Goal: Contribute content: Add original content to the website for others to see

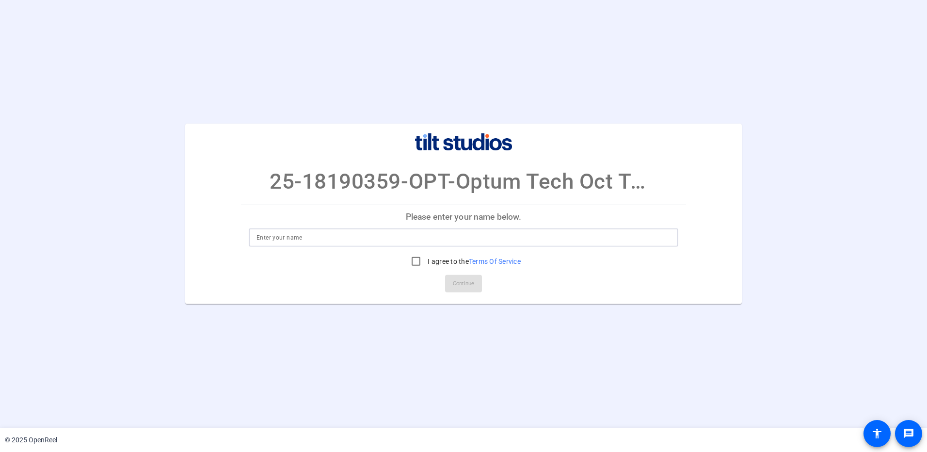
click at [320, 238] on input at bounding box center [463, 238] width 414 height 12
type input "[PERSON_NAME]"
click at [416, 261] on input "I agree to the Terms Of Service" at bounding box center [415, 261] width 19 height 19
checkbox input "true"
click at [452, 283] on span at bounding box center [463, 283] width 37 height 23
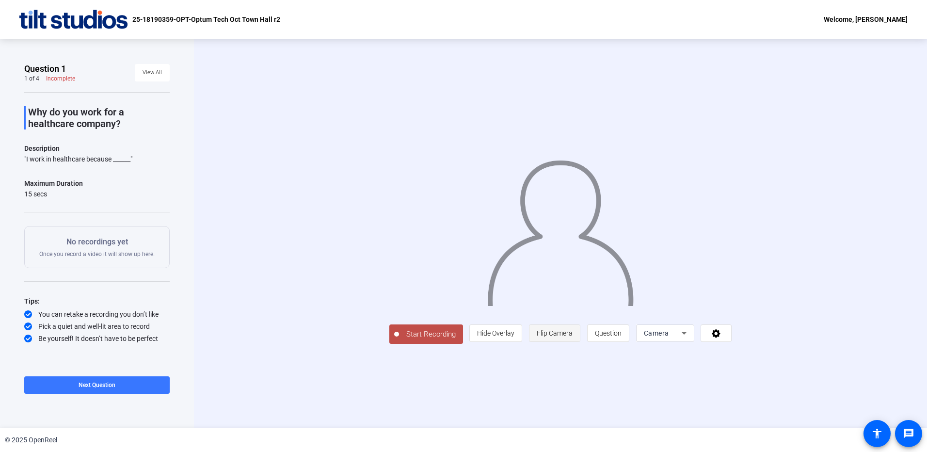
click at [553, 334] on span "Flip Camera" at bounding box center [555, 333] width 36 height 8
click at [551, 334] on span "Flip Camera" at bounding box center [555, 333] width 36 height 8
click at [678, 336] on icon at bounding box center [684, 333] width 12 height 12
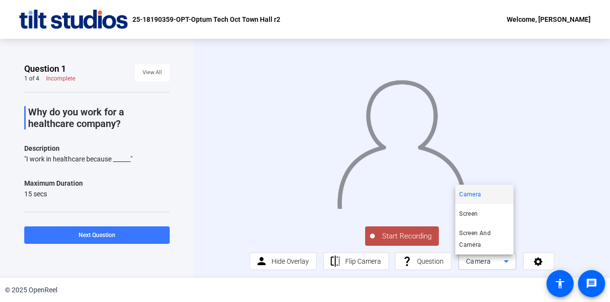
click at [595, 215] on div at bounding box center [305, 151] width 610 height 302
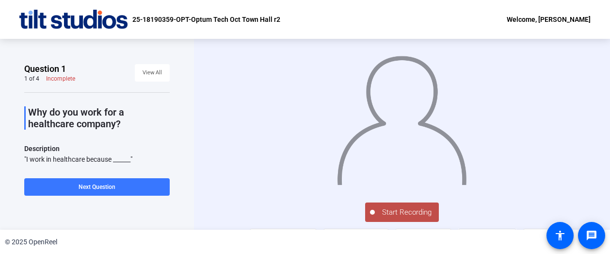
click at [405, 212] on span "Start Recording" at bounding box center [407, 212] width 64 height 11
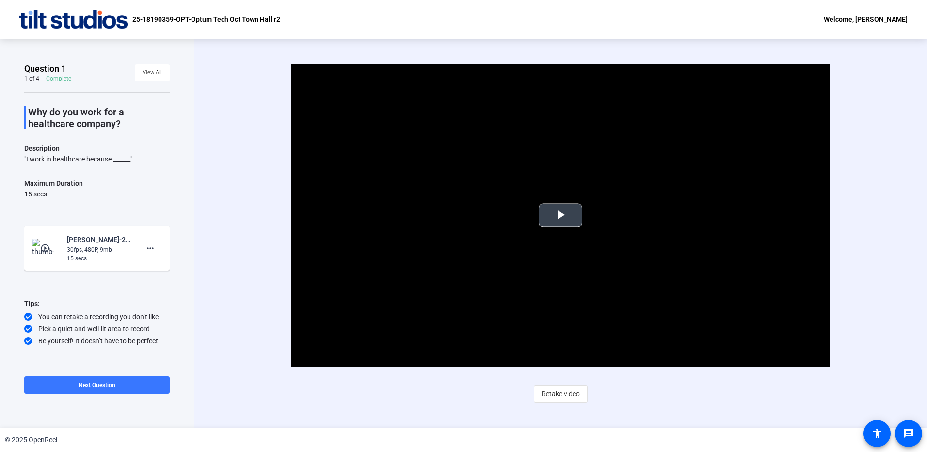
click at [560, 215] on span "Video Player" at bounding box center [560, 215] width 0 height 0
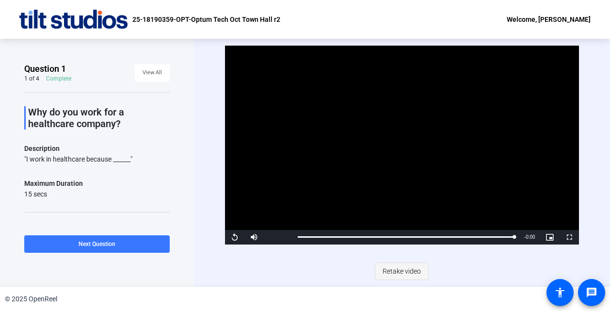
click at [390, 272] on span "Retake video" at bounding box center [401, 271] width 38 height 18
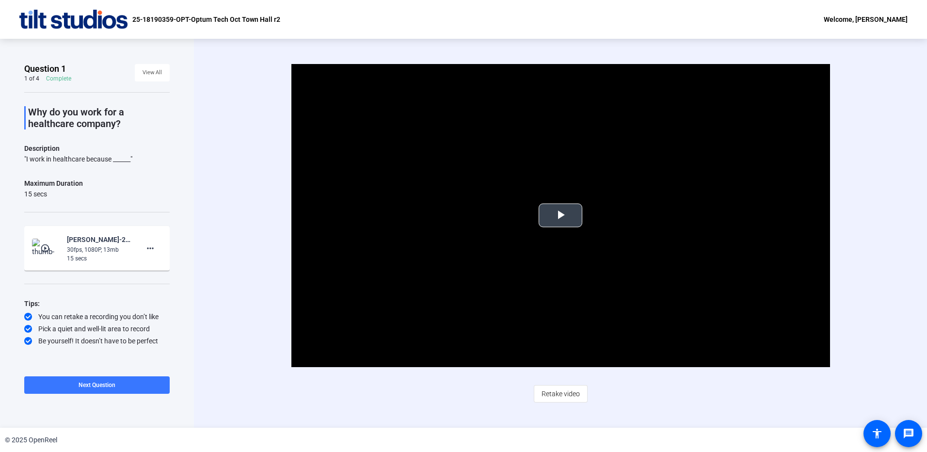
click at [560, 215] on span "Video Player" at bounding box center [560, 215] width 0 height 0
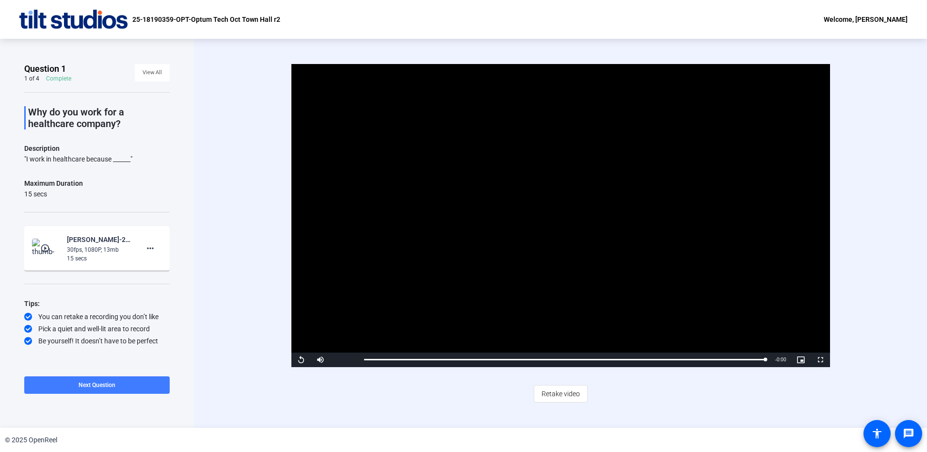
click at [88, 383] on span "Next Question" at bounding box center [97, 384] width 37 height 7
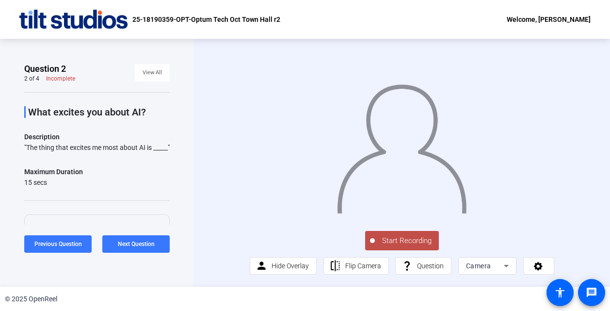
click at [220, 244] on div "Start Recording person Hide Overlay flip Flip Camera question_mark Question Cam…" at bounding box center [402, 163] width 416 height 248
click at [405, 246] on span "Start Recording" at bounding box center [407, 240] width 64 height 11
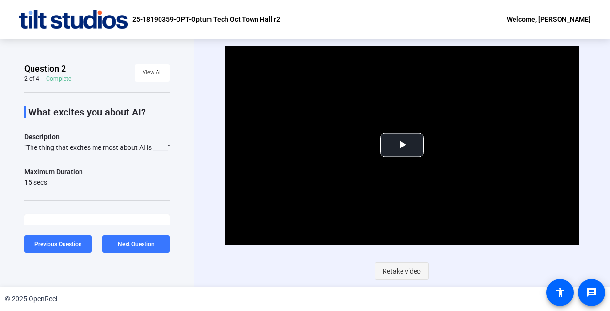
click at [399, 269] on span "Retake video" at bounding box center [401, 271] width 38 height 18
click at [402, 145] on span "Video Player" at bounding box center [402, 145] width 0 height 0
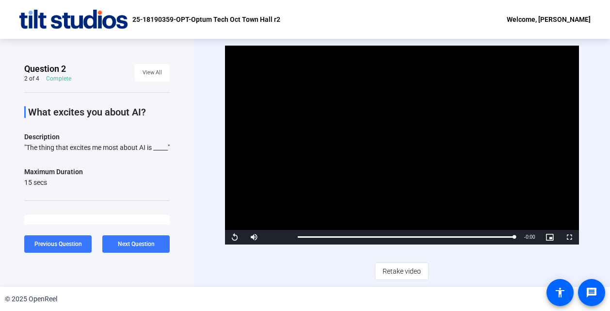
click at [409, 249] on div "Video Player is loading. Play Video Replay Mute Current Time 0:15 / Duration 0:…" at bounding box center [401, 163] width 353 height 235
click at [404, 264] on span "Retake video" at bounding box center [401, 271] width 38 height 18
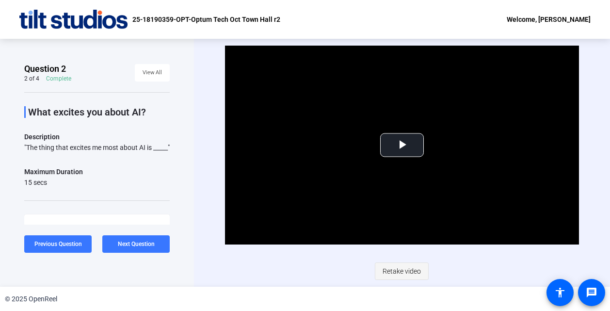
click at [404, 270] on span "Retake video" at bounding box center [401, 271] width 38 height 18
click at [402, 145] on span "Video Player" at bounding box center [402, 145] width 0 height 0
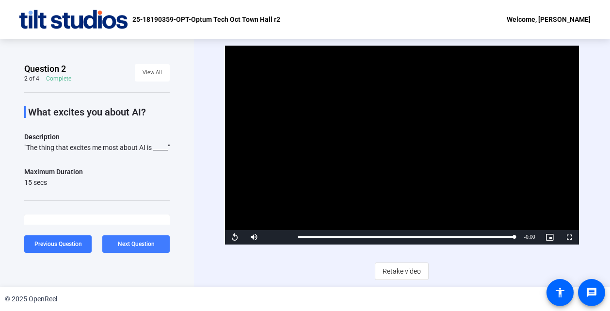
click at [120, 240] on span "Next Question" at bounding box center [136, 243] width 37 height 7
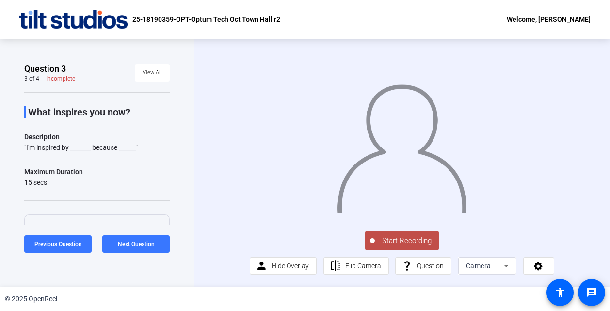
click at [199, 198] on div "Start Recording person Hide Overlay flip Flip Camera question_mark Question Cam…" at bounding box center [402, 163] width 416 height 248
click at [411, 246] on span "Start Recording" at bounding box center [407, 240] width 64 height 11
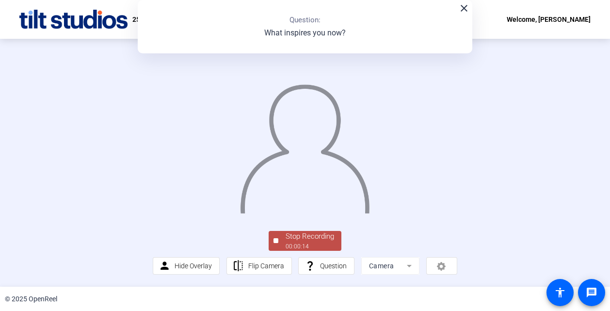
scroll to position [48, 0]
click at [305, 242] on div "Stop Recording" at bounding box center [310, 236] width 48 height 11
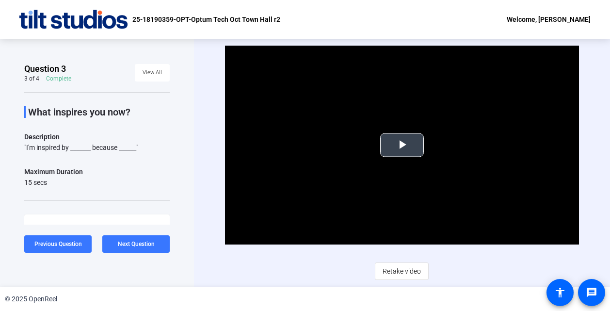
click at [402, 145] on span "Video Player" at bounding box center [402, 145] width 0 height 0
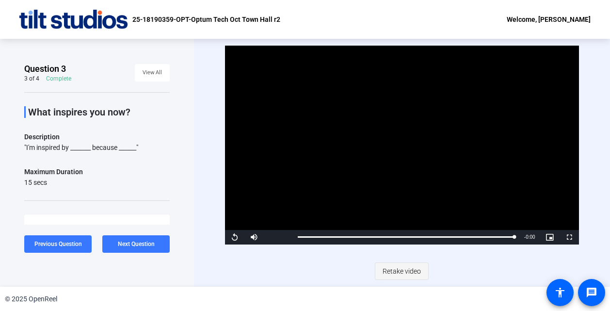
click at [409, 270] on span "Retake video" at bounding box center [401, 271] width 38 height 18
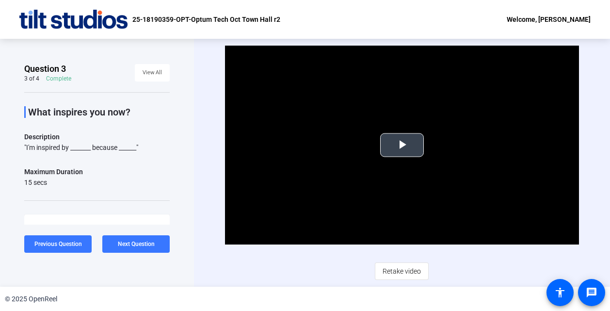
click at [402, 145] on span "Video Player" at bounding box center [402, 145] width 0 height 0
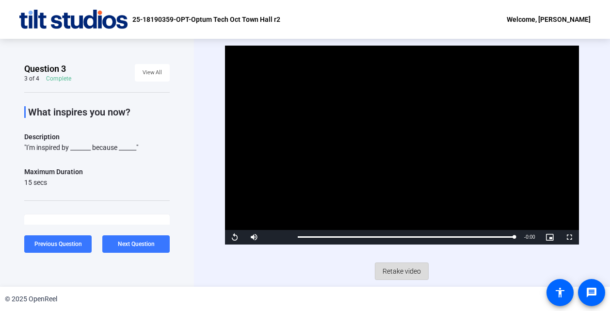
click at [400, 269] on span "Retake video" at bounding box center [401, 271] width 38 height 18
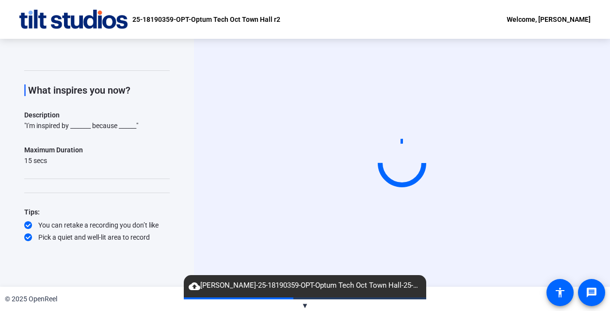
scroll to position [34, 0]
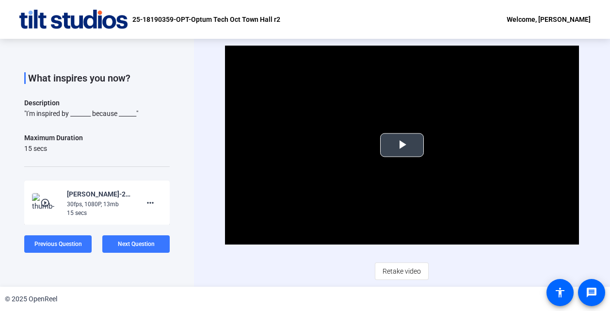
click at [402, 145] on span "Video Player" at bounding box center [402, 145] width 0 height 0
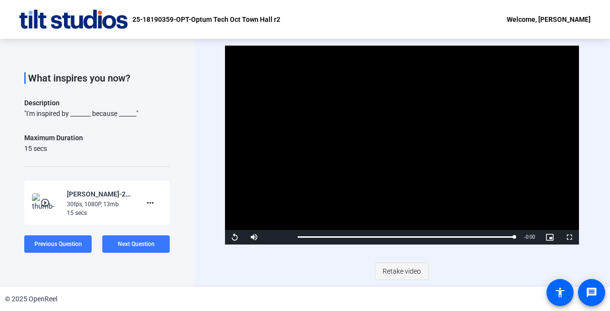
click at [402, 270] on span "Retake video" at bounding box center [401, 271] width 38 height 18
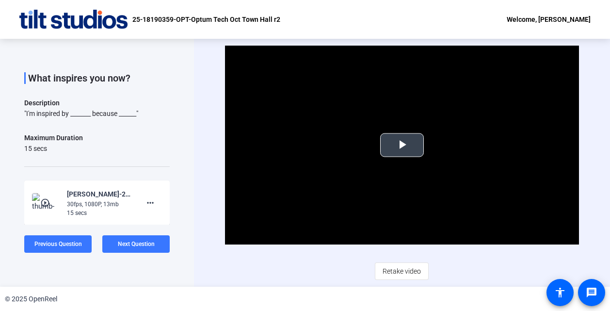
click at [402, 145] on span "Video Player" at bounding box center [402, 145] width 0 height 0
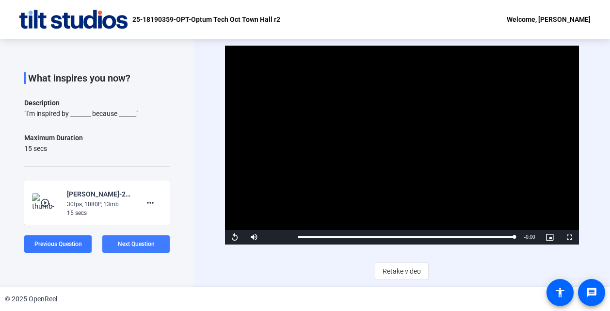
click at [141, 238] on span at bounding box center [135, 243] width 67 height 23
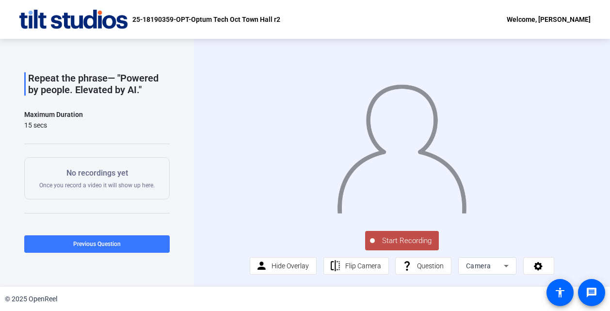
scroll to position [11, 0]
click at [591, 194] on div "Start Recording person Hide Overlay flip Flip Camera question_mark Question Cam…" at bounding box center [402, 163] width 416 height 248
click at [421, 239] on span "Start Recording" at bounding box center [407, 240] width 64 height 11
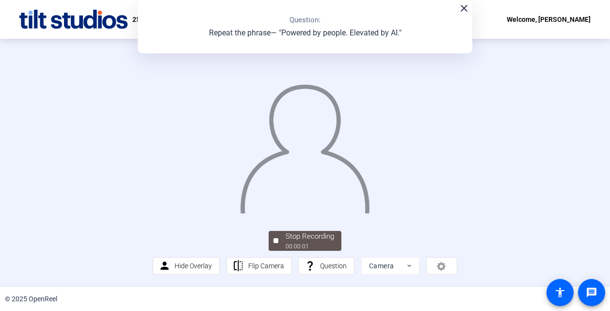
scroll to position [48, 0]
click at [309, 251] on div "00:00:09" at bounding box center [310, 246] width 48 height 9
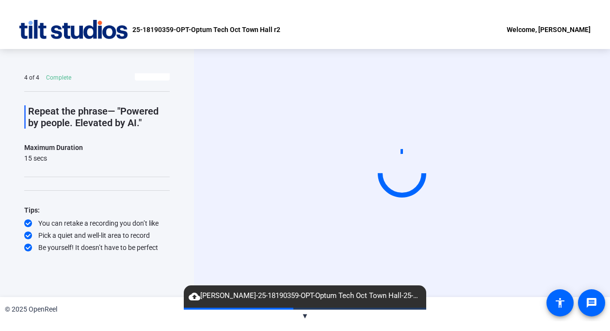
scroll to position [0, 0]
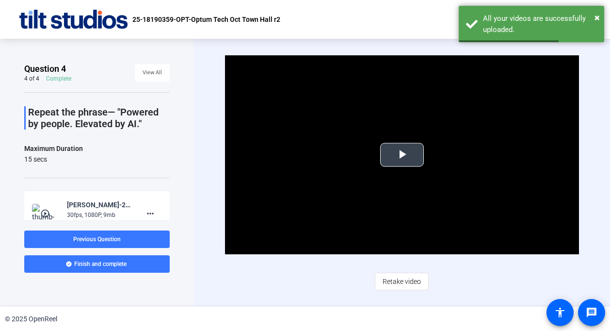
click at [402, 155] on span "Video Player" at bounding box center [402, 155] width 0 height 0
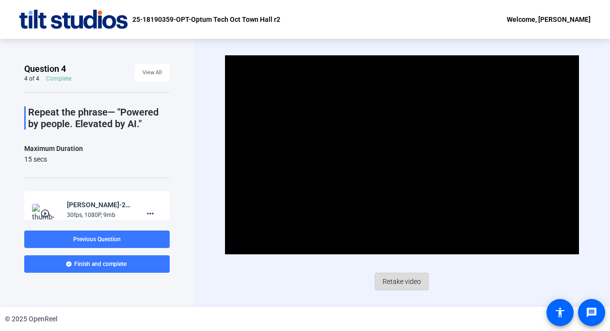
click at [397, 280] on span "Retake video" at bounding box center [401, 281] width 38 height 18
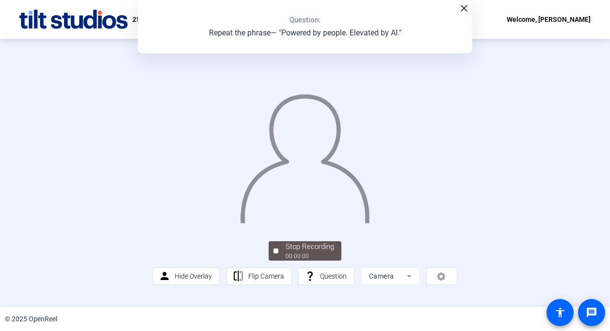
scroll to position [48, 0]
click at [308, 252] on div "Stop Recording" at bounding box center [310, 246] width 48 height 11
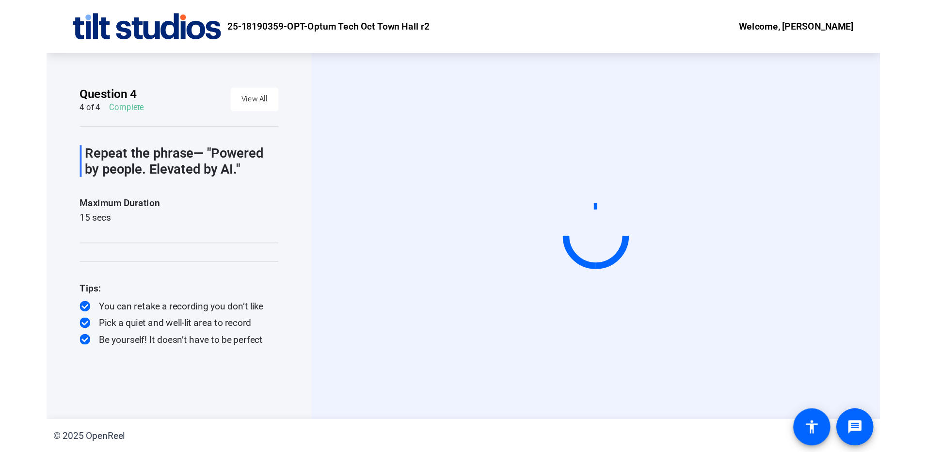
scroll to position [0, 0]
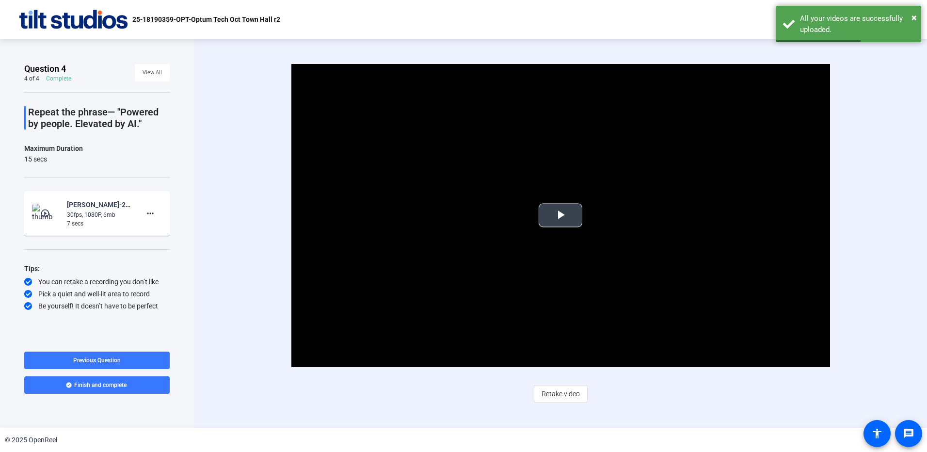
click at [560, 215] on span "Video Player" at bounding box center [560, 215] width 0 height 0
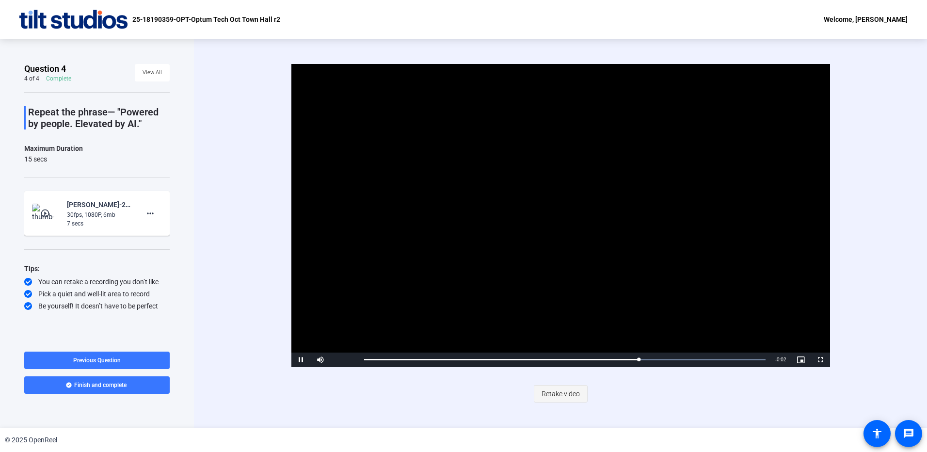
click at [556, 394] on span "Retake video" at bounding box center [560, 393] width 38 height 18
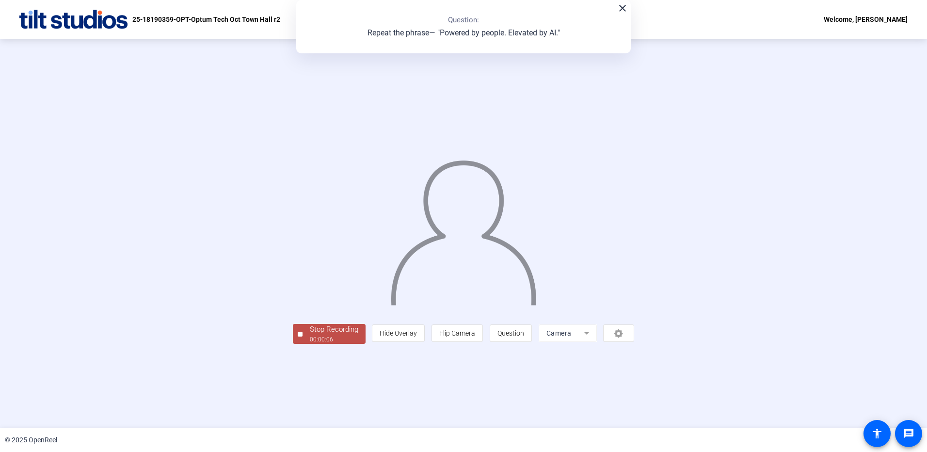
click at [310, 344] on div "00:00:06" at bounding box center [334, 339] width 48 height 9
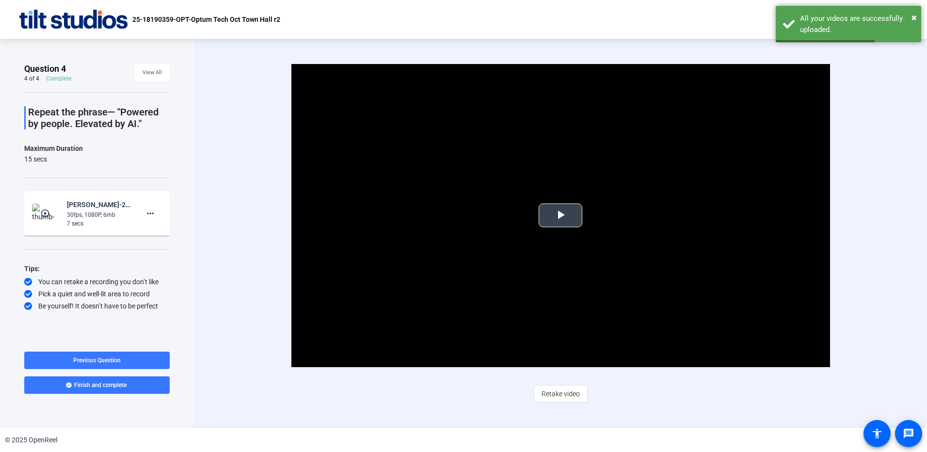
click at [560, 215] on span "Video Player" at bounding box center [560, 215] width 0 height 0
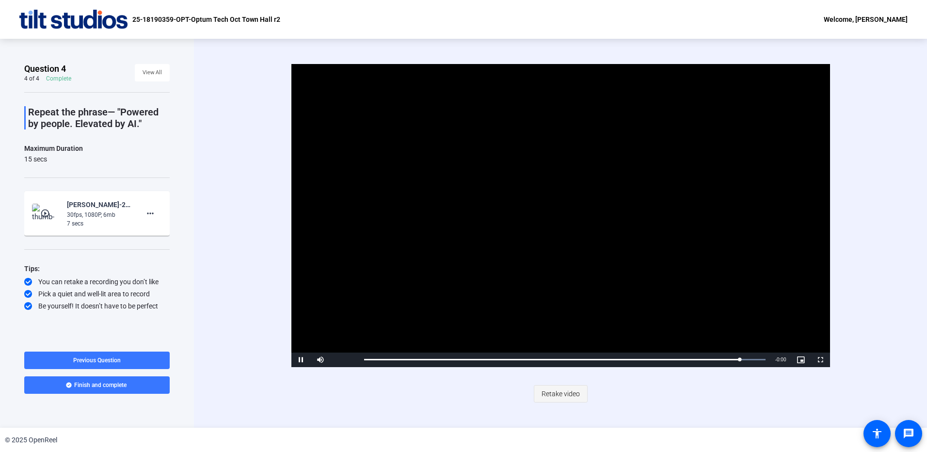
click at [559, 396] on span "Retake video" at bounding box center [560, 393] width 38 height 18
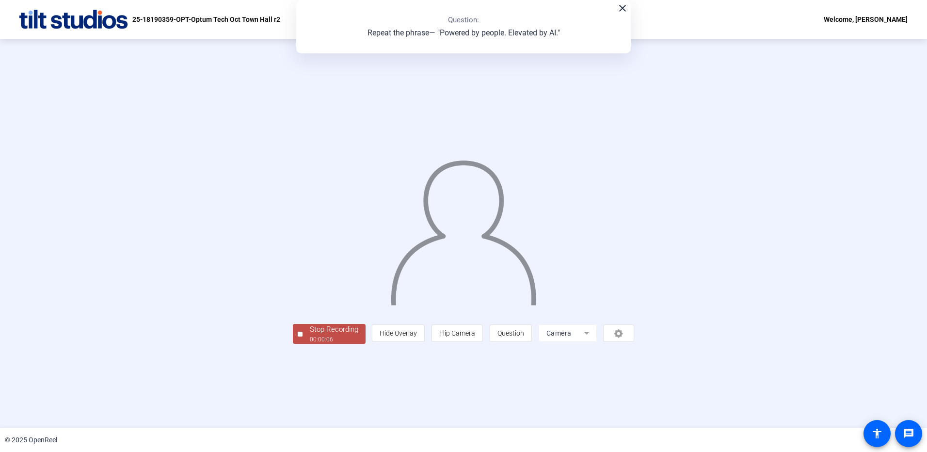
click at [310, 344] on div "00:00:06" at bounding box center [334, 339] width 48 height 9
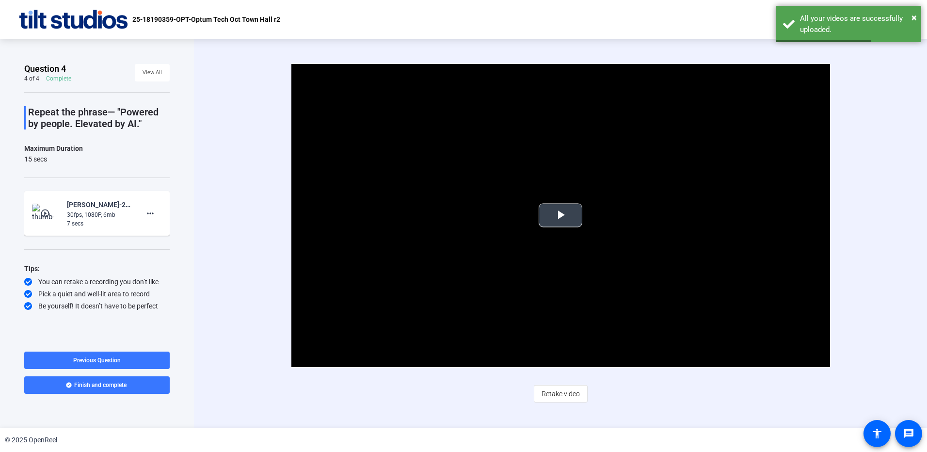
click at [560, 215] on span "Video Player" at bounding box center [560, 215] width 0 height 0
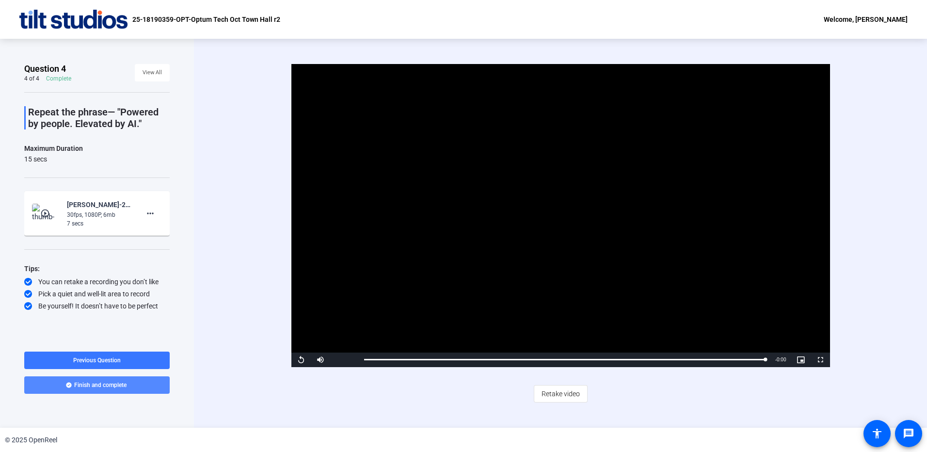
click at [105, 385] on span "Finish and complete" at bounding box center [100, 385] width 52 height 8
